Goal: Task Accomplishment & Management: Use online tool/utility

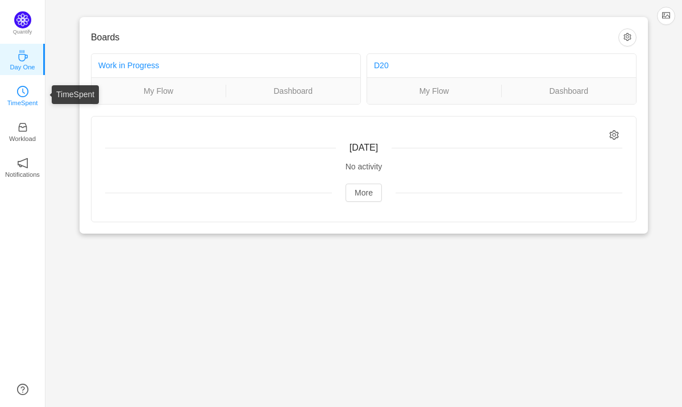
click at [28, 90] on link "TimeSpent" at bounding box center [22, 94] width 11 height 11
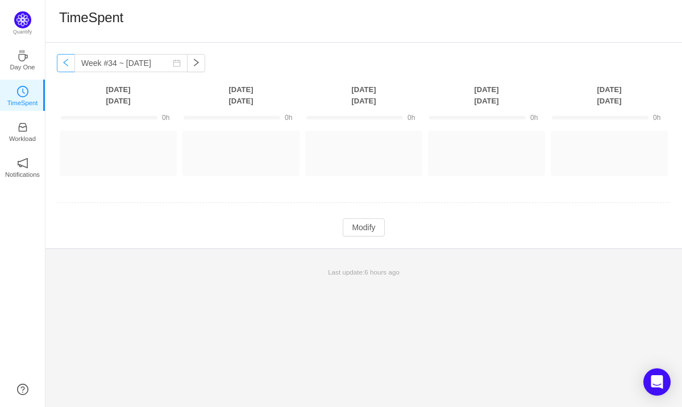
click at [63, 64] on button "button" at bounding box center [66, 63] width 18 height 18
click at [68, 63] on button "button" at bounding box center [66, 63] width 18 height 18
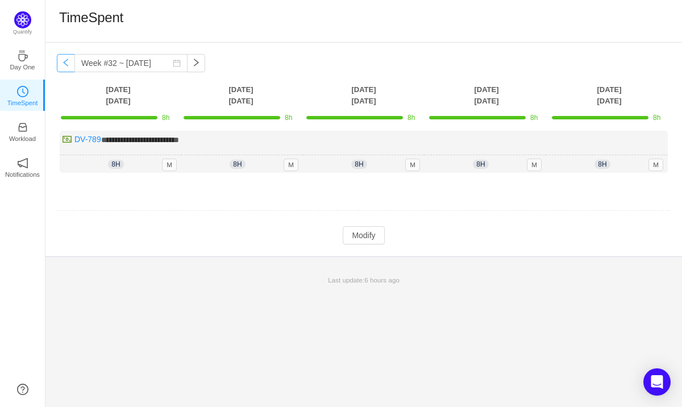
click at [65, 59] on button "button" at bounding box center [66, 63] width 18 height 18
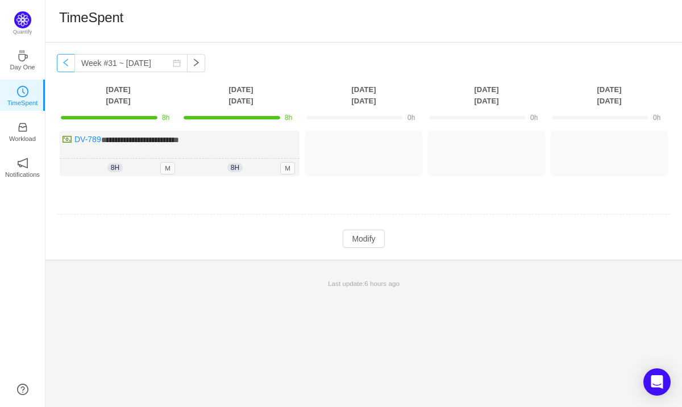
click at [66, 61] on button "button" at bounding box center [66, 63] width 18 height 18
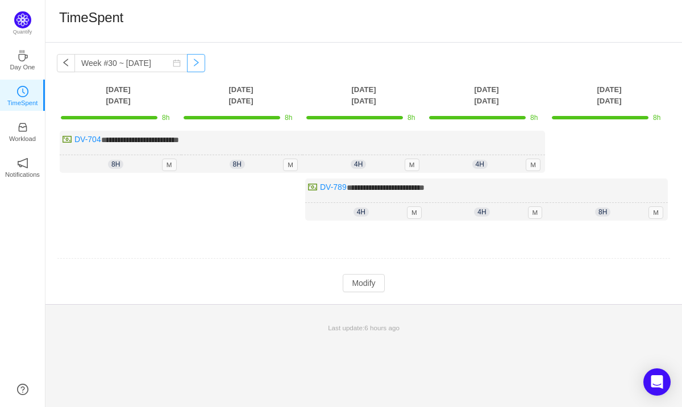
click at [192, 57] on button "button" at bounding box center [196, 63] width 18 height 18
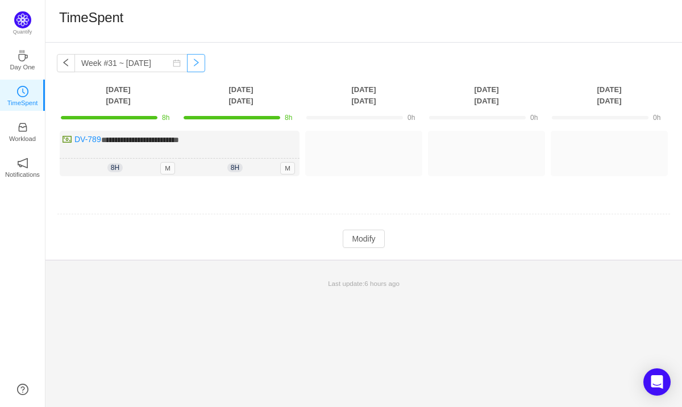
click at [192, 57] on button "button" at bounding box center [196, 63] width 18 height 18
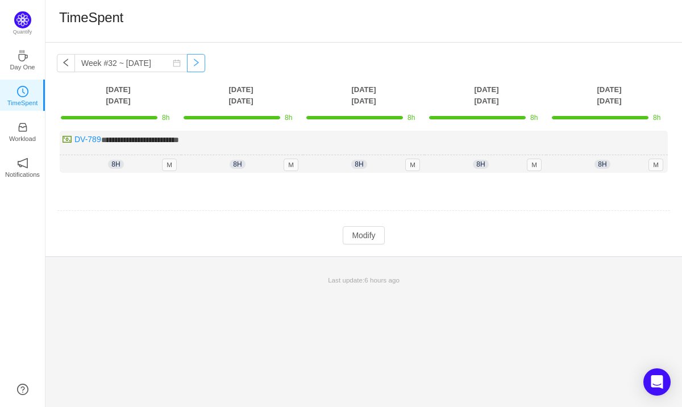
click at [192, 57] on button "button" at bounding box center [196, 63] width 18 height 18
type input "Week #33 ~ [DATE]"
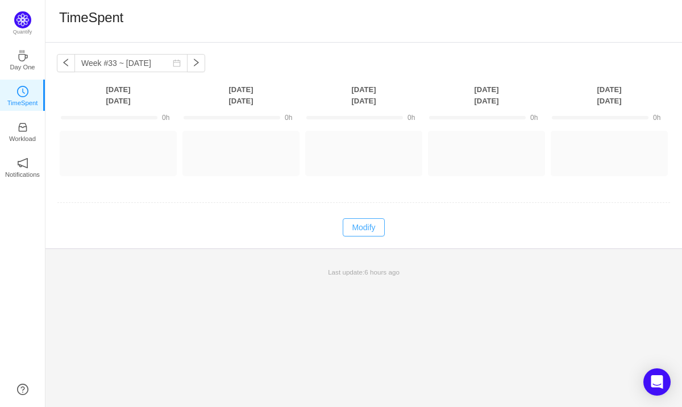
click at [361, 229] on button "Modify" at bounding box center [363, 227] width 41 height 18
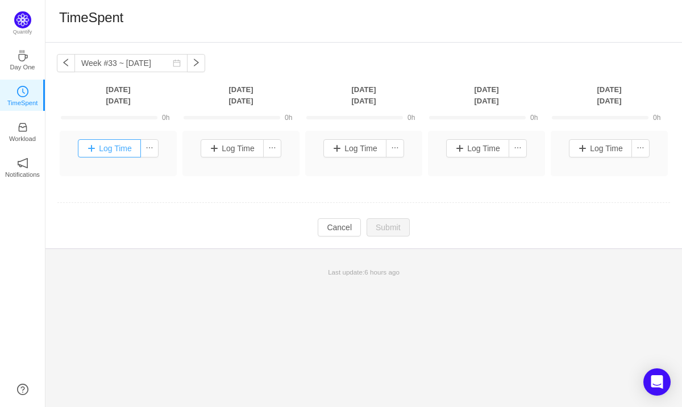
click at [113, 151] on button "Log Time" at bounding box center [109, 148] width 63 height 18
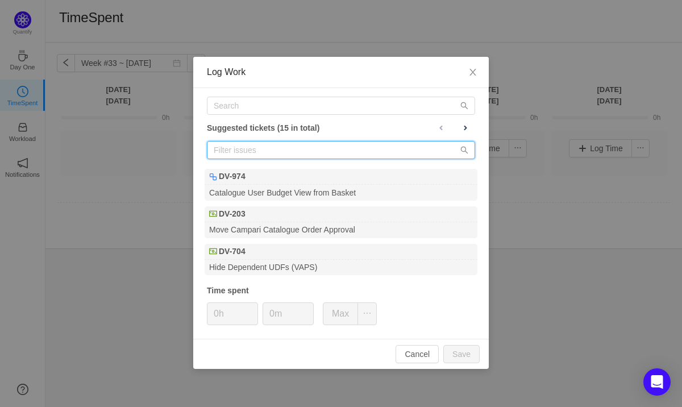
click at [283, 151] on input "text" at bounding box center [341, 150] width 268 height 18
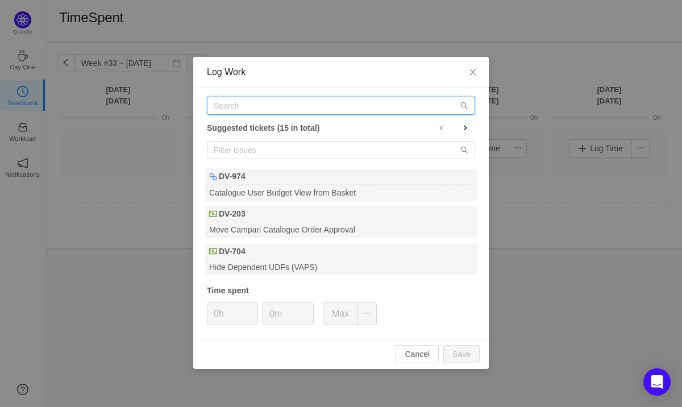
click at [269, 105] on input "text" at bounding box center [341, 106] width 268 height 18
paste input "D"
click at [265, 105] on input "text" at bounding box center [341, 106] width 268 height 18
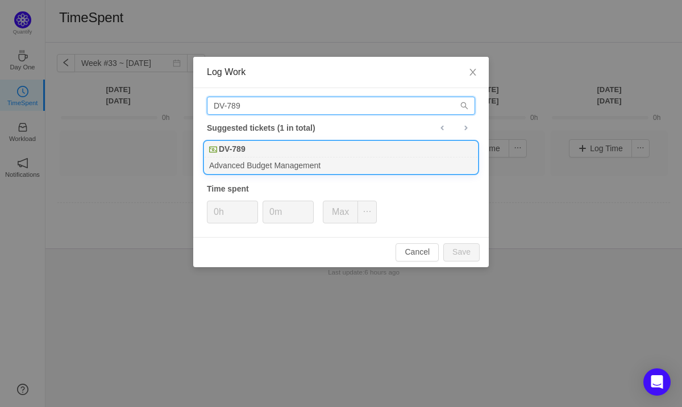
type input "DV-789"
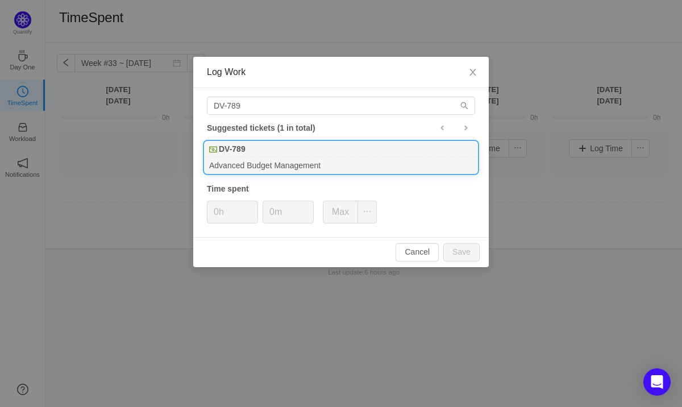
click at [294, 163] on div "Advanced Budget Management" at bounding box center [341, 164] width 273 height 15
click at [460, 251] on button "Save" at bounding box center [461, 252] width 36 height 18
type input "0h"
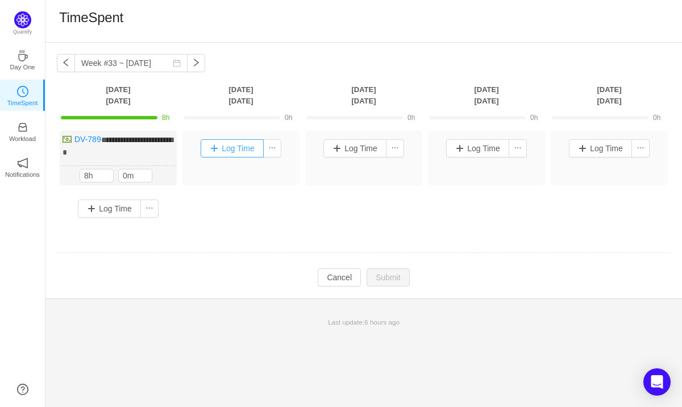
click at [244, 148] on button "Log Time" at bounding box center [232, 148] width 63 height 18
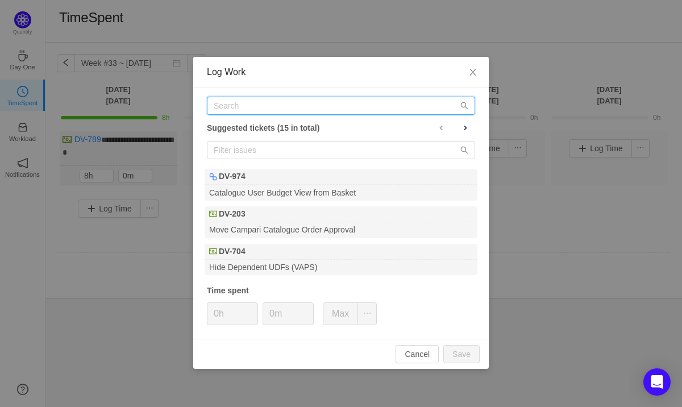
click at [284, 109] on input "text" at bounding box center [341, 106] width 268 height 18
paste input "DV-789"
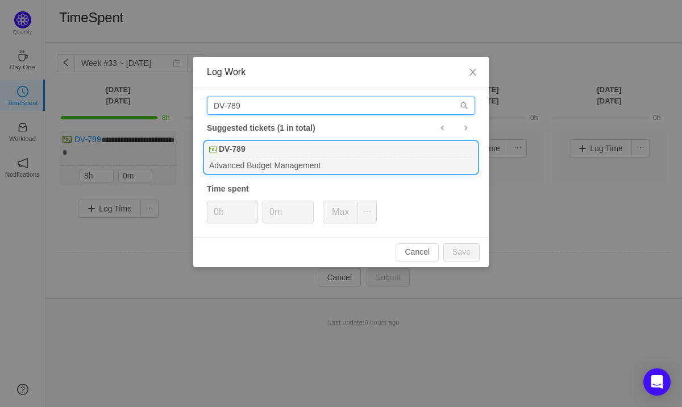
type input "DV-789"
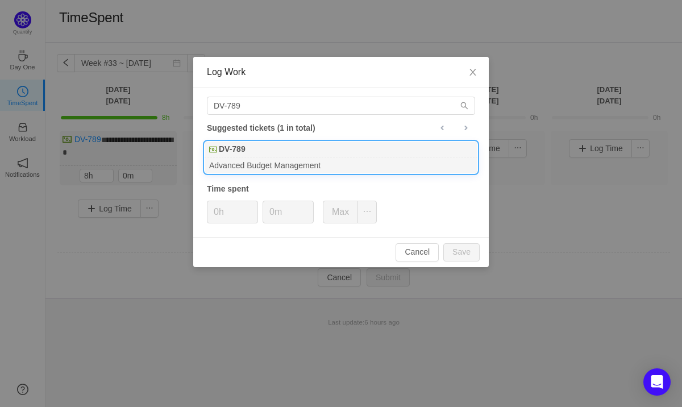
click at [251, 149] on div "DV-789" at bounding box center [341, 150] width 273 height 16
click at [468, 256] on button "Save" at bounding box center [461, 252] width 36 height 18
type input "0h"
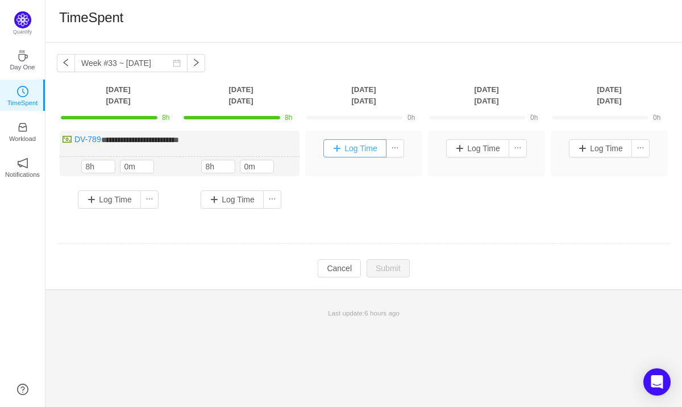
click at [362, 147] on button "Log Time" at bounding box center [354, 148] width 63 height 18
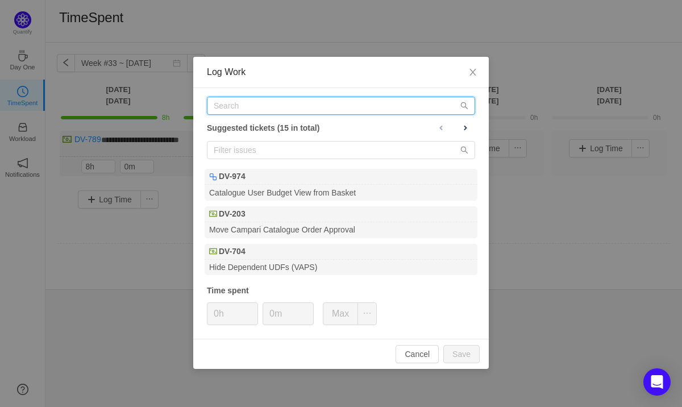
click at [301, 102] on input "text" at bounding box center [341, 106] width 268 height 18
paste input "DV-789"
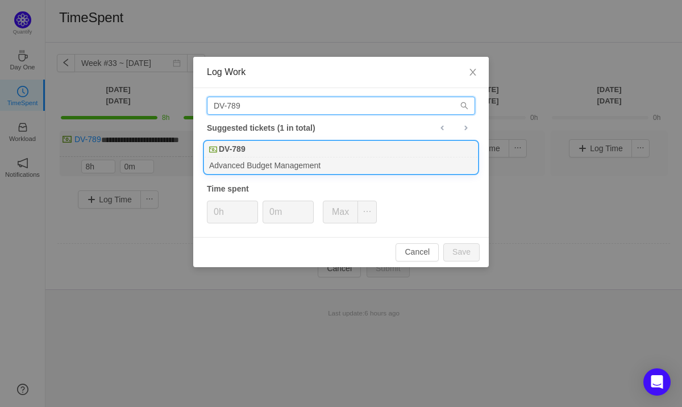
type input "DV-789"
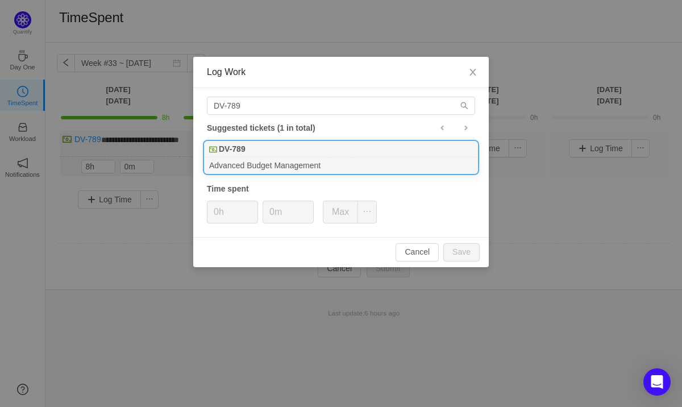
click at [265, 154] on div "DV-789" at bounding box center [341, 150] width 273 height 16
click at [458, 251] on button "Save" at bounding box center [461, 252] width 36 height 18
type input "0h"
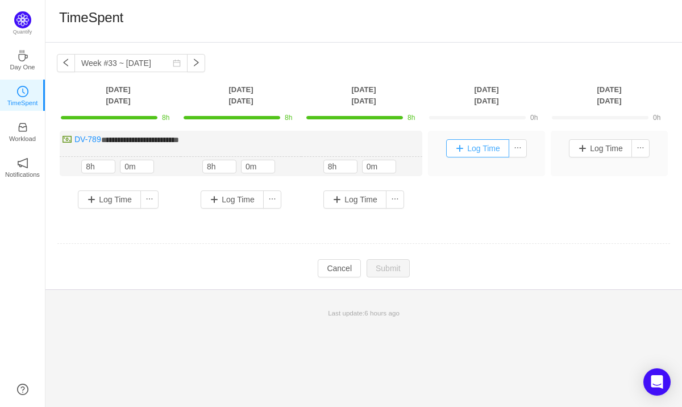
click at [488, 149] on button "Log Time" at bounding box center [477, 148] width 63 height 18
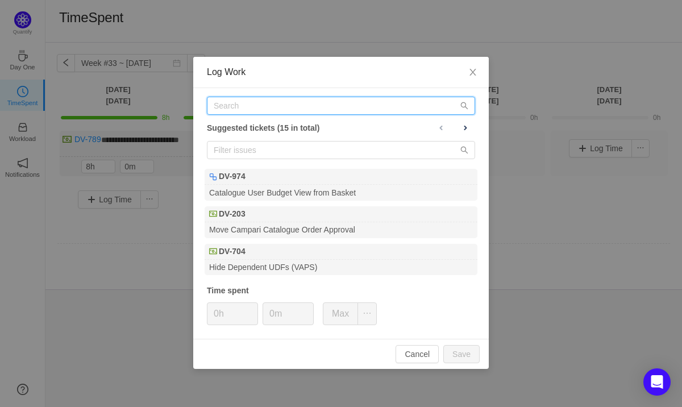
click at [341, 108] on input "text" at bounding box center [341, 106] width 268 height 18
paste input "DV-789"
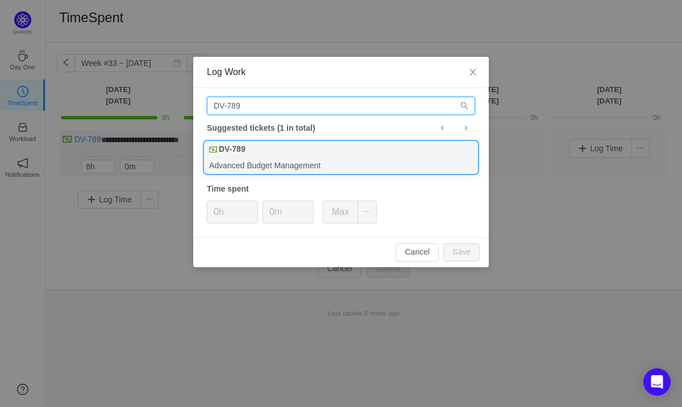
type input "DV-789"
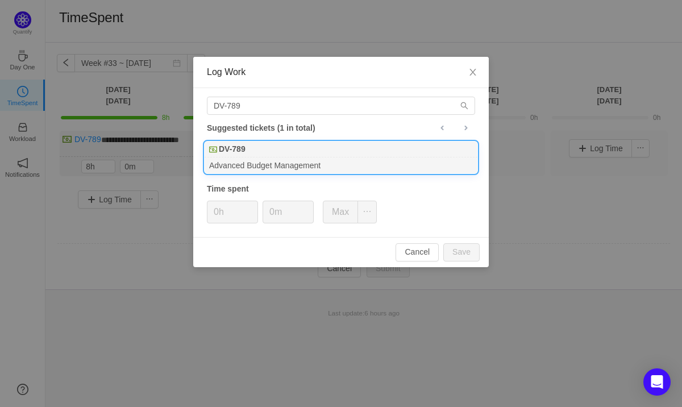
click at [280, 152] on div "DV-789" at bounding box center [341, 150] width 273 height 16
click at [463, 250] on button "Save" at bounding box center [461, 252] width 36 height 18
type input "0h"
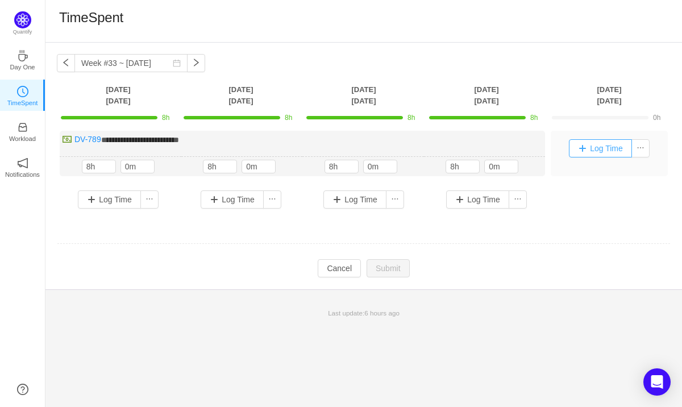
click at [596, 149] on button "Log Time" at bounding box center [600, 148] width 63 height 18
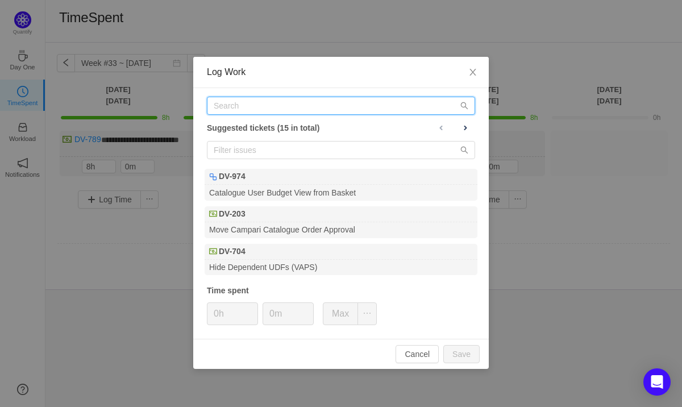
click at [259, 109] on input "text" at bounding box center [341, 106] width 268 height 18
paste input "DV-789"
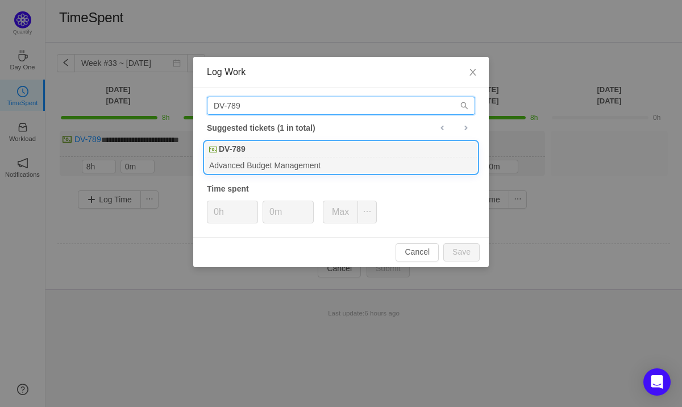
type input "DV-789"
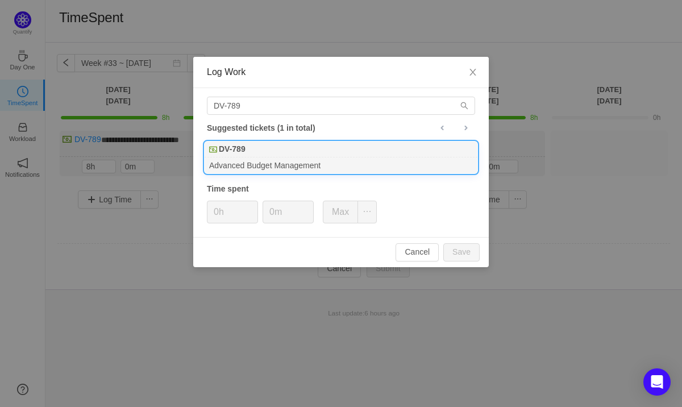
click at [269, 148] on div "DV-789" at bounding box center [341, 150] width 273 height 16
click at [456, 248] on button "Save" at bounding box center [461, 252] width 36 height 18
type input "0h"
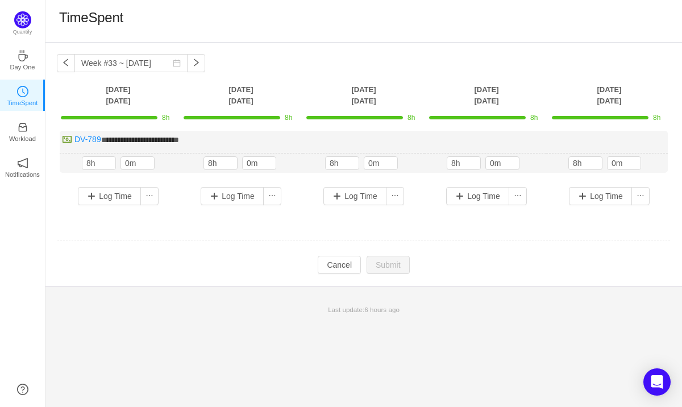
click at [367, 30] on div "TimeSpent" at bounding box center [363, 21] width 609 height 24
